Goal: Task Accomplishment & Management: Manage account settings

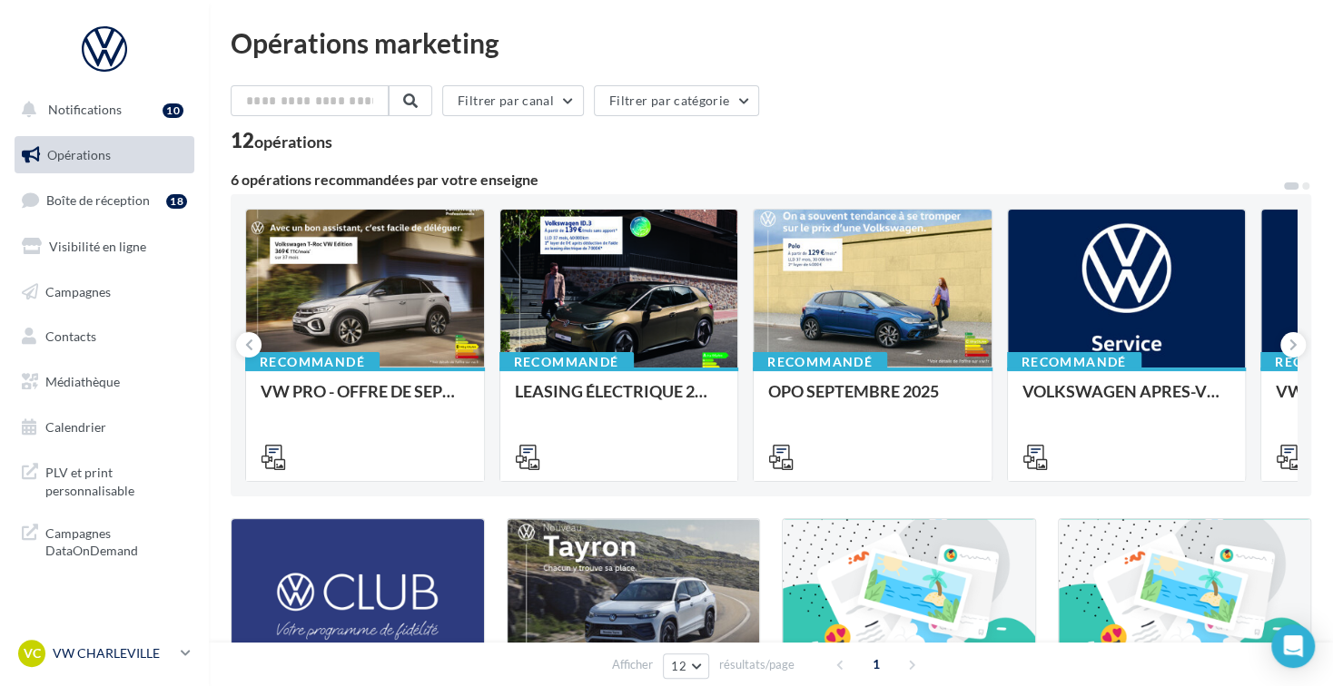
click at [96, 660] on p "VW CHARLEVILLE" at bounding box center [113, 653] width 121 height 18
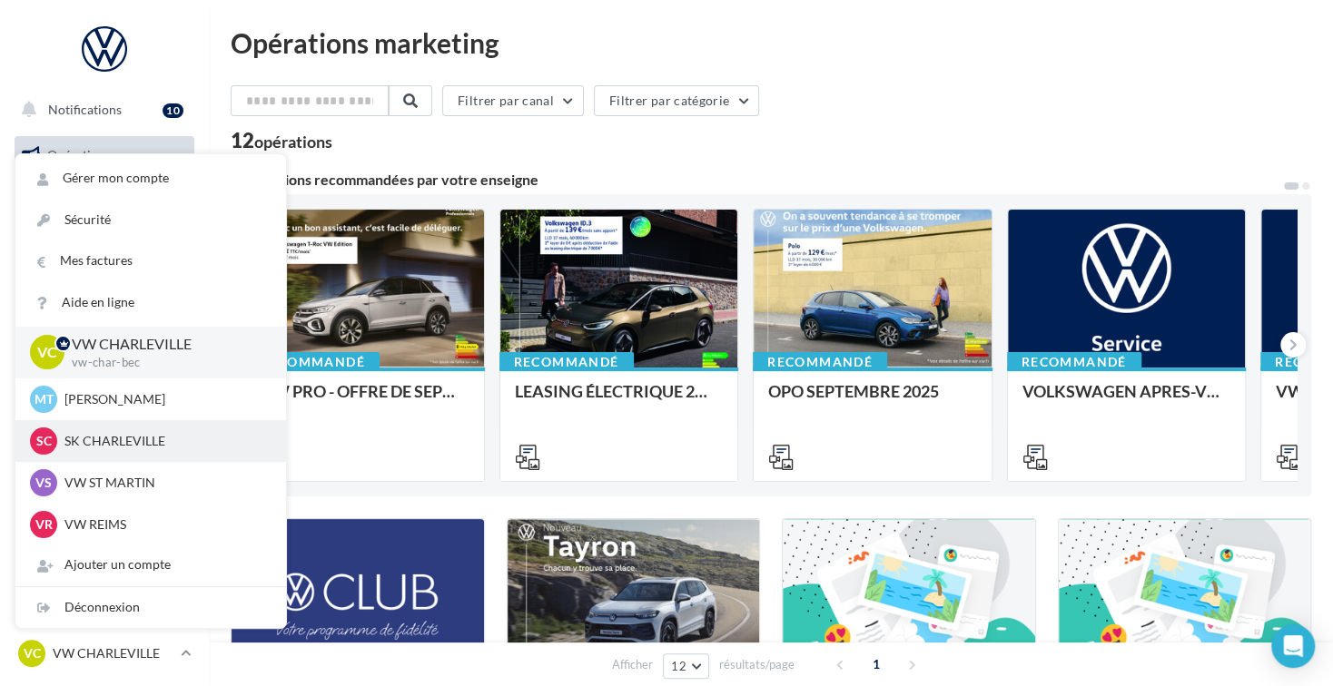
click at [142, 436] on p "SK CHARLEVILLE" at bounding box center [164, 441] width 200 height 18
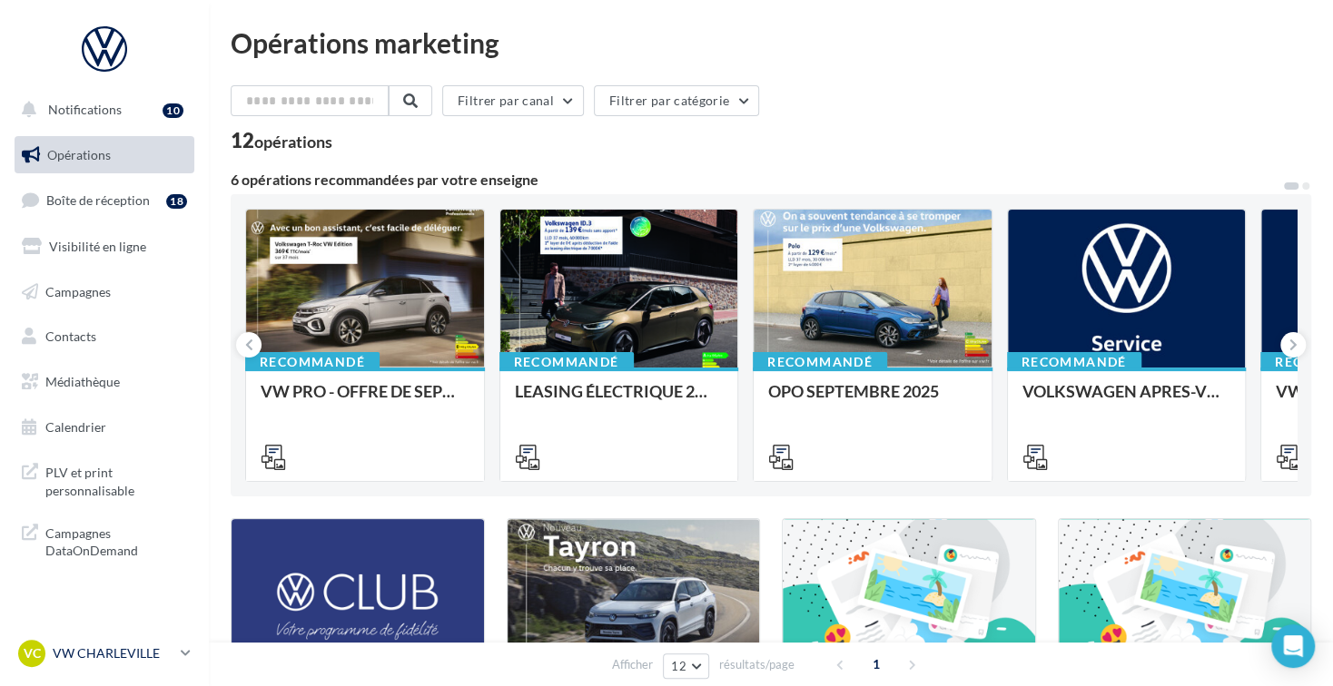
click at [144, 662] on p "VW CHARLEVILLE" at bounding box center [113, 653] width 121 height 18
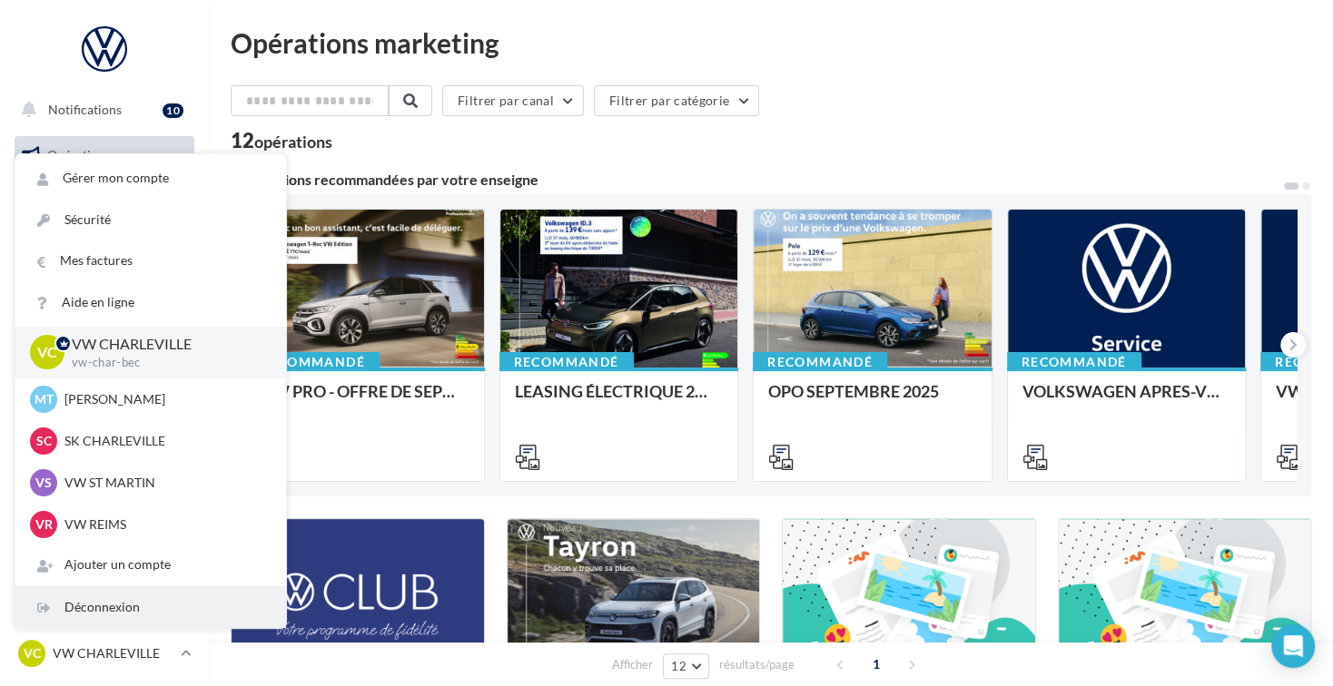
click at [168, 613] on div "Déconnexion" at bounding box center [150, 607] width 271 height 41
